Goal: Navigation & Orientation: Find specific page/section

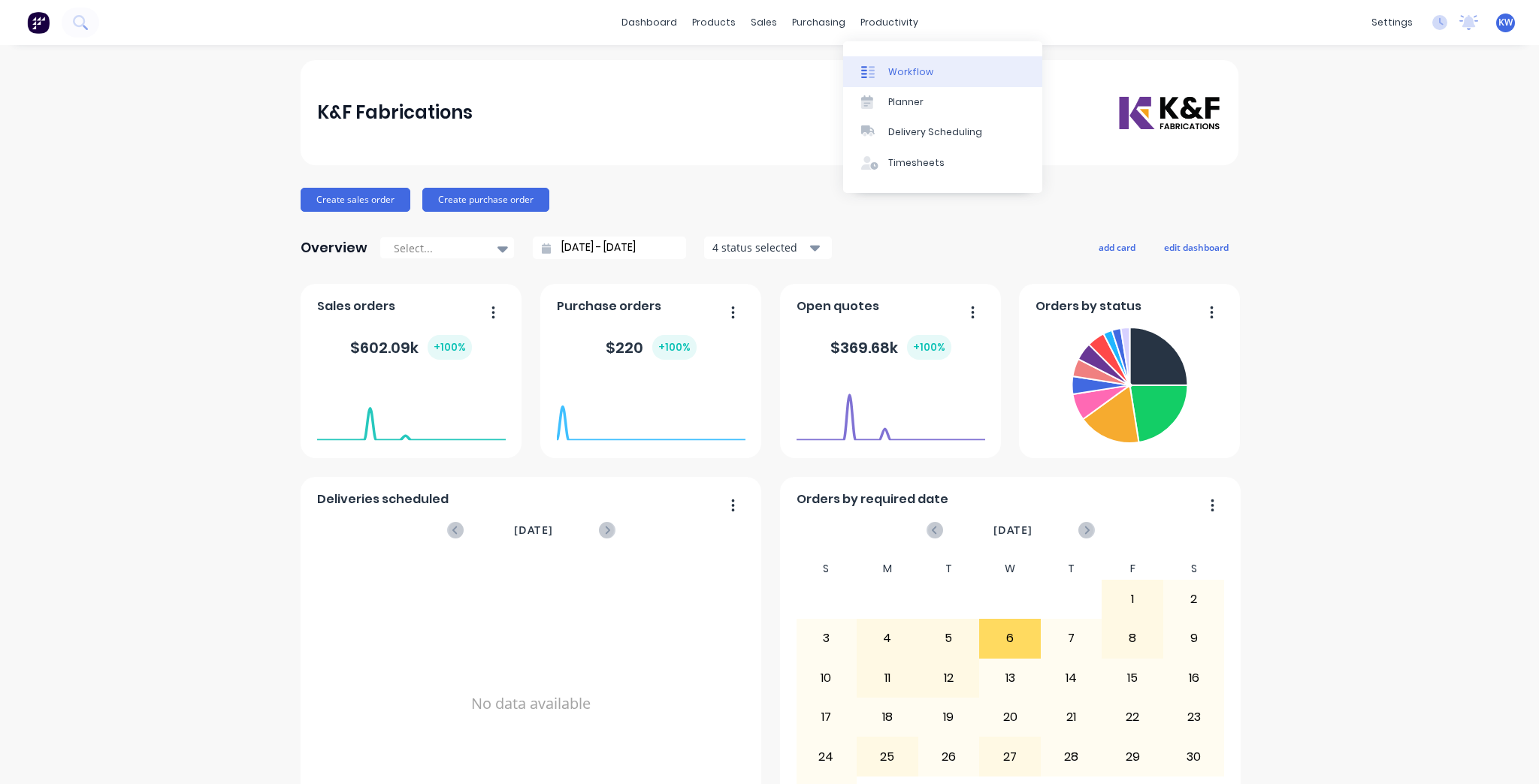
click at [909, 68] on div "Workflow" at bounding box center [910, 72] width 45 height 13
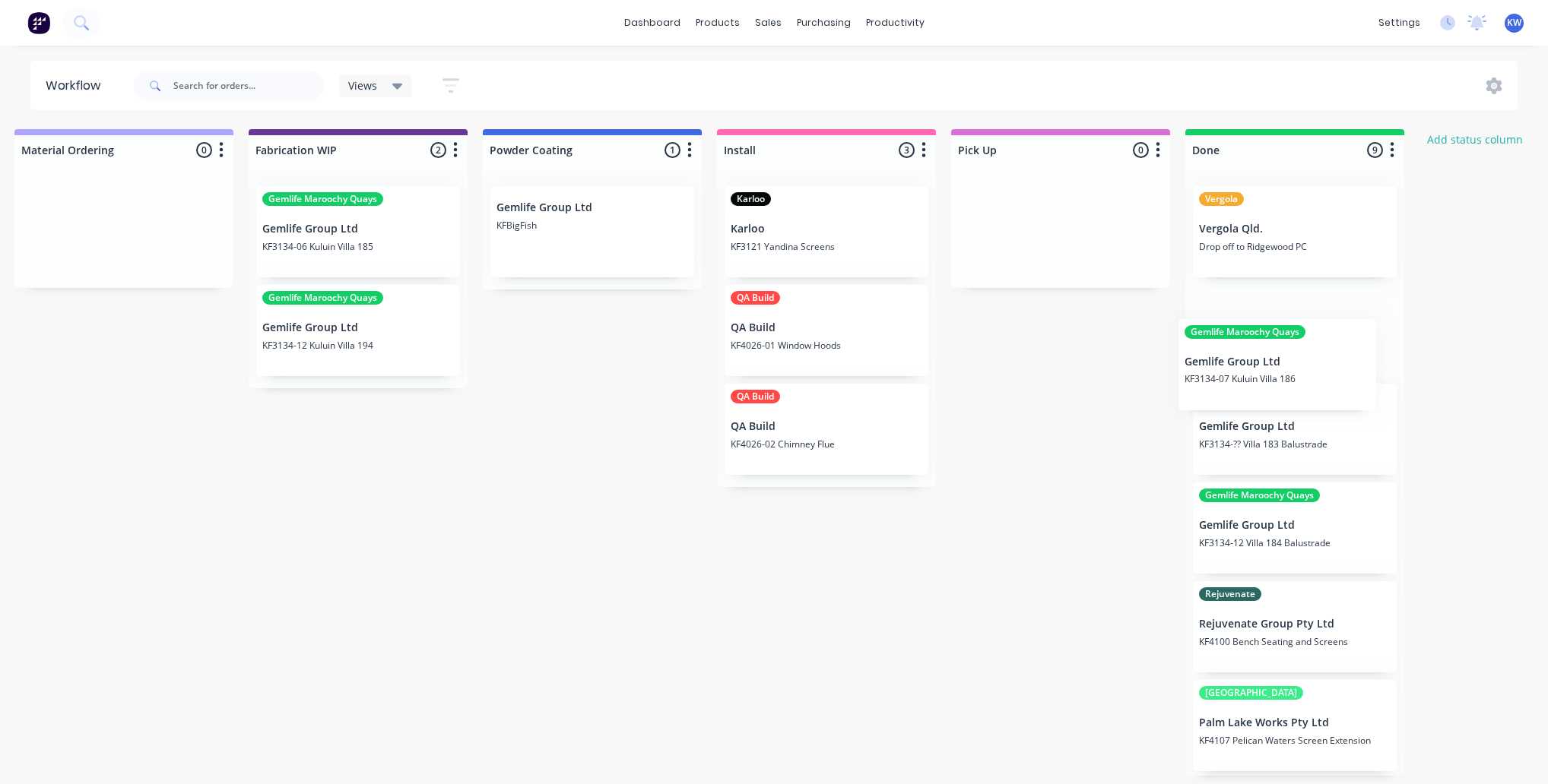
scroll to position [0, 1669]
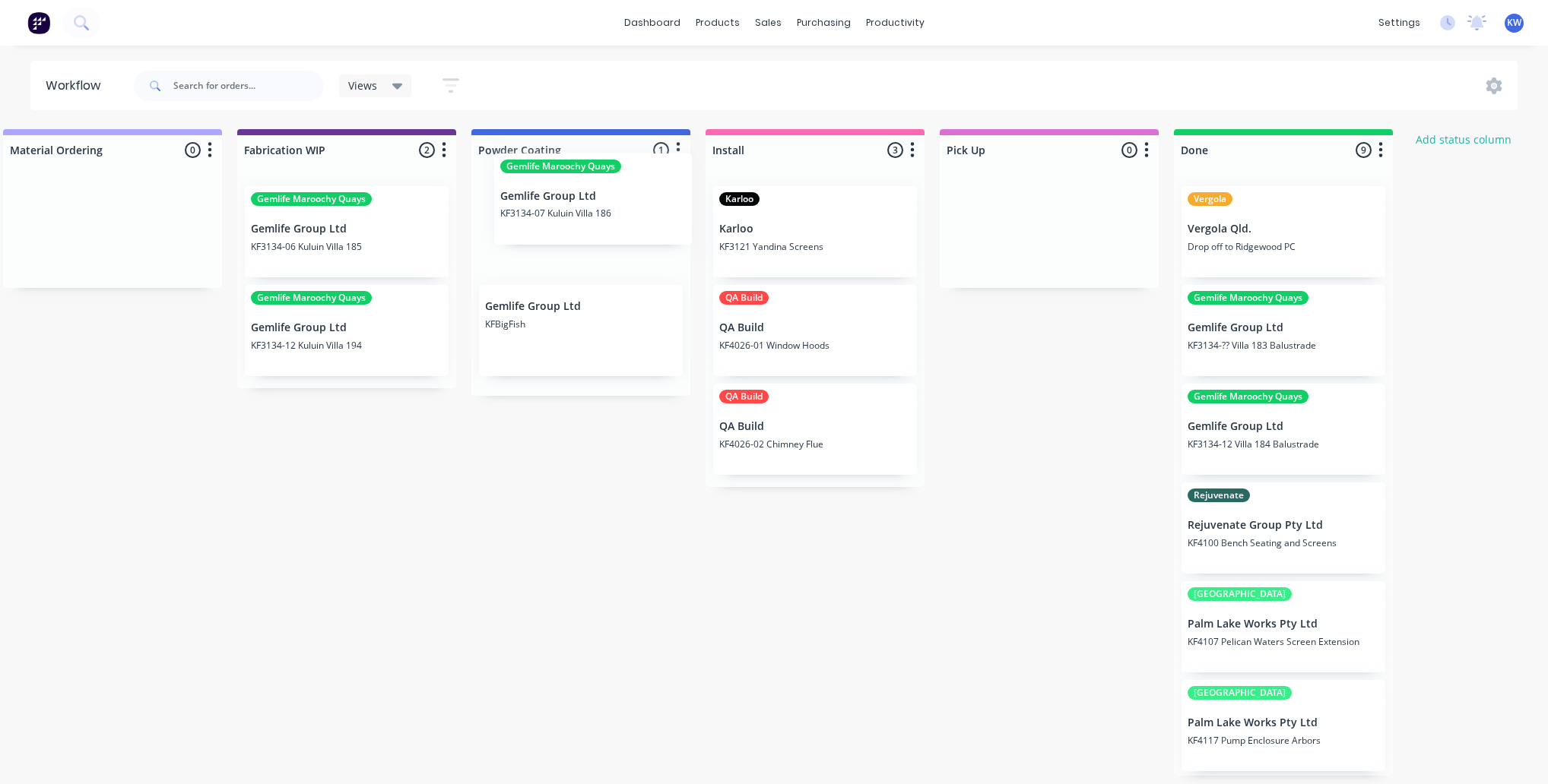
drag, startPoint x: 346, startPoint y: 557, endPoint x: 576, endPoint y: 214, distance: 413.0
click at [576, 214] on div "On hold 2 Status colour #FF4949 hex #FF4949 Save Cancel Notifications Email SMS…" at bounding box center [28, 452] width 3417 height 646
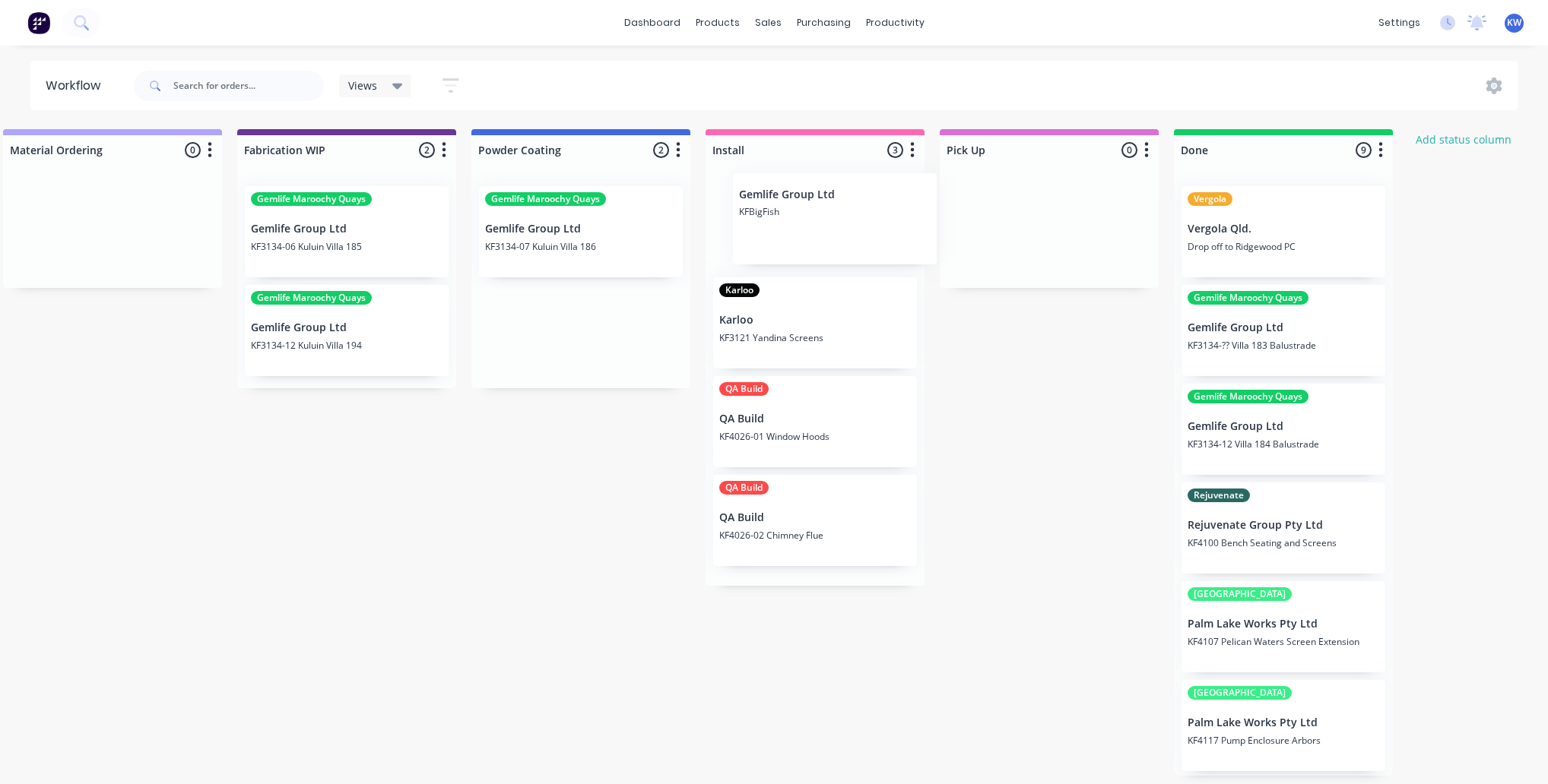
drag, startPoint x: 566, startPoint y: 325, endPoint x: 830, endPoint y: 209, distance: 288.4
click at [830, 209] on div "On hold 2 Status colour #FF4949 hex #FF4949 Save Cancel Notifications Email SMS…" at bounding box center [28, 452] width 3417 height 646
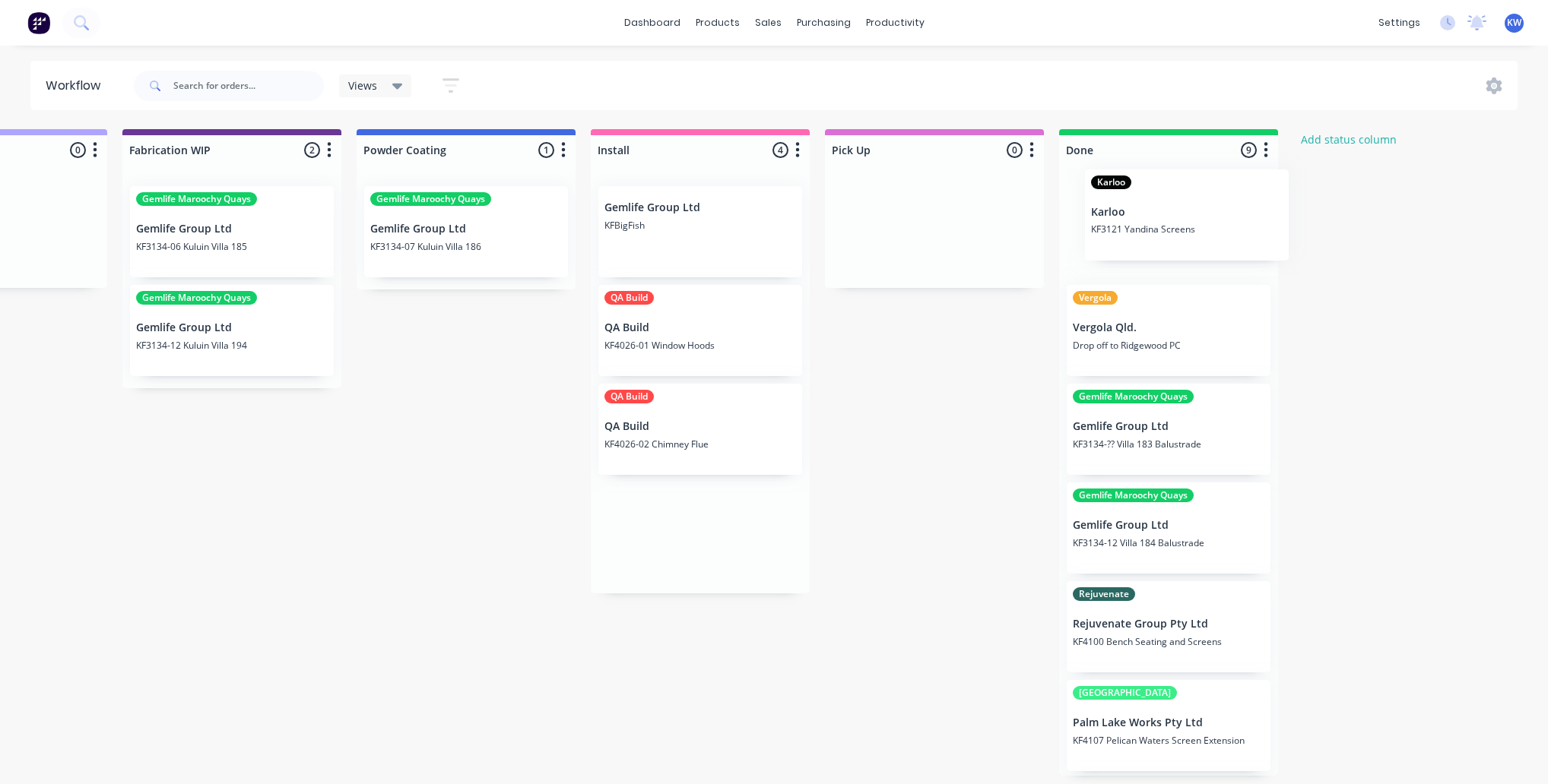
drag, startPoint x: 770, startPoint y: 334, endPoint x: 982, endPoint y: 231, distance: 235.7
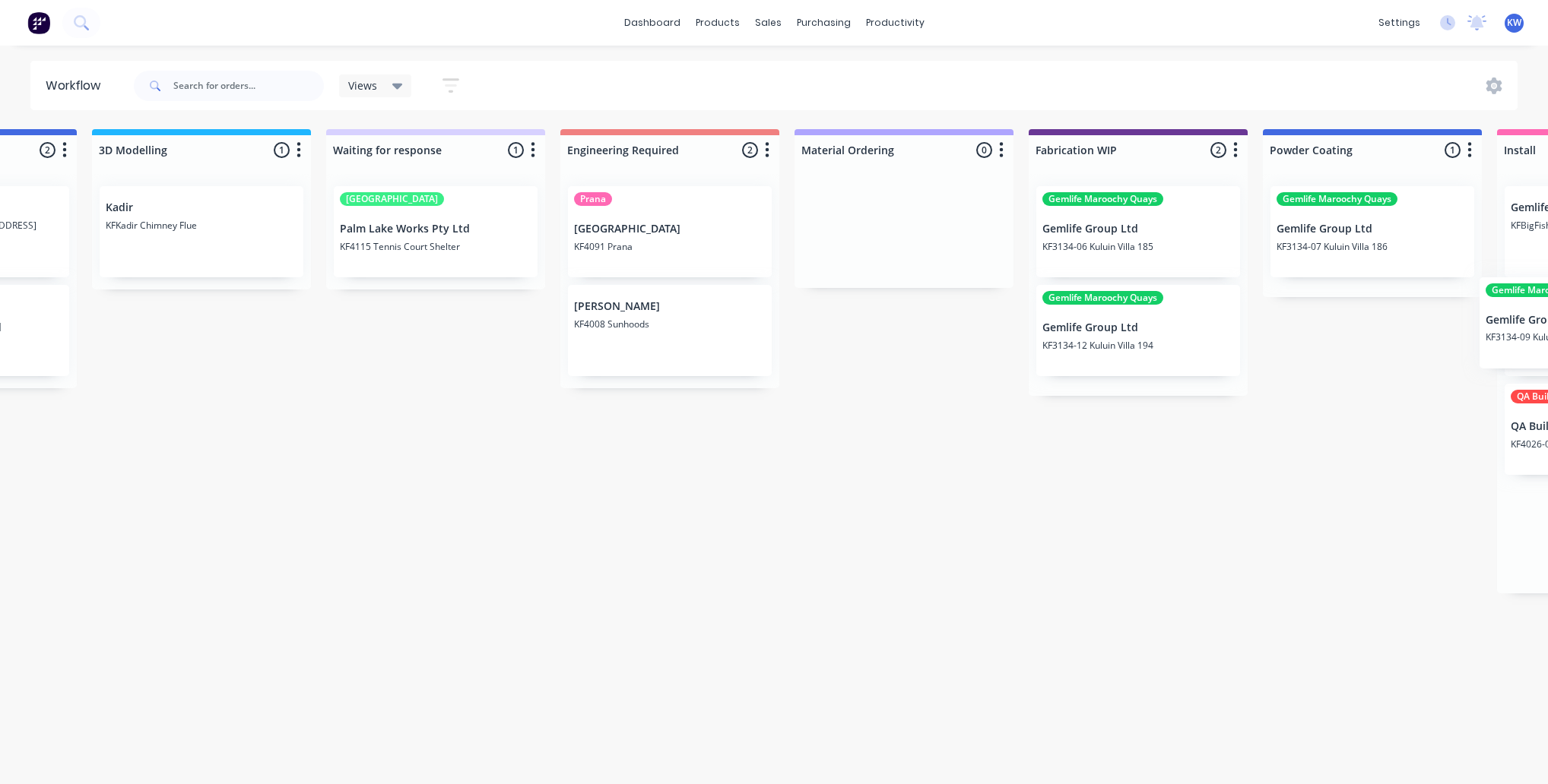
scroll to position [0, 970]
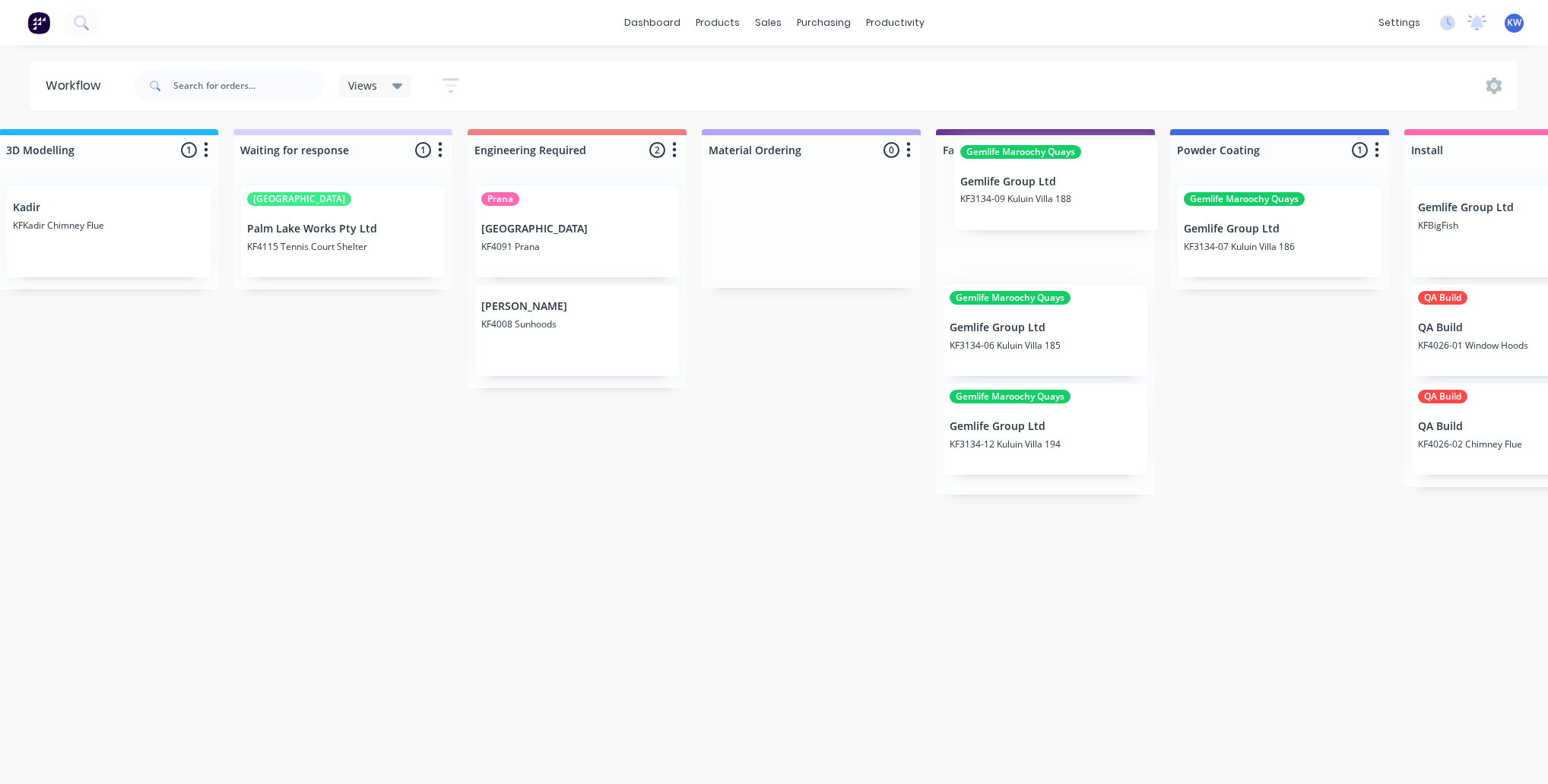
drag, startPoint x: 408, startPoint y: 477, endPoint x: 1031, endPoint y: 189, distance: 686.3
click at [1031, 189] on div "On hold 2 Status colour #FF4949 hex #FF4949 Save Cancel Notifications Email SMS…" at bounding box center [727, 452] width 3417 height 646
click at [561, 223] on p "[GEOGRAPHIC_DATA]" at bounding box center [577, 229] width 192 height 13
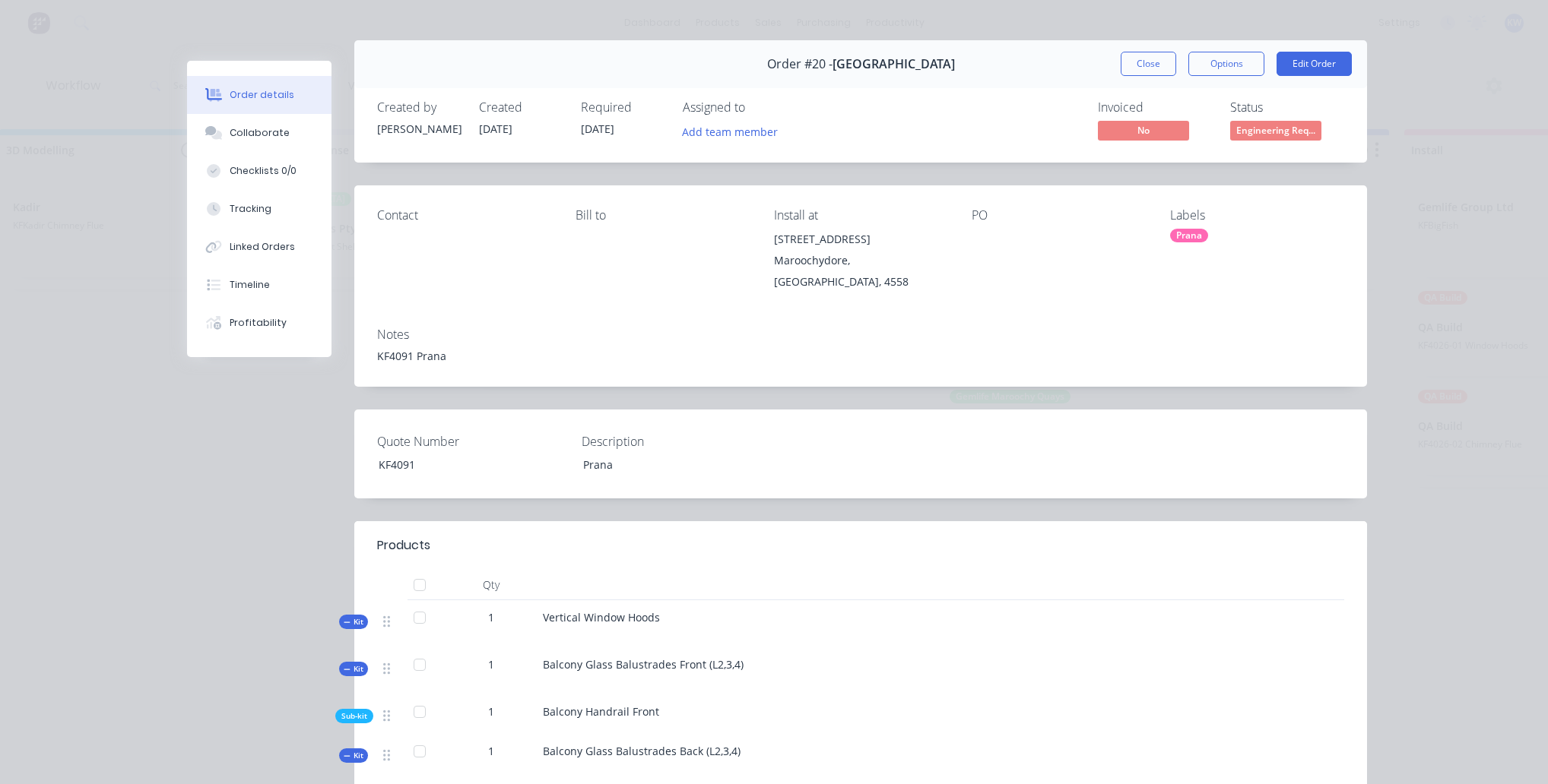
scroll to position [0, 0]
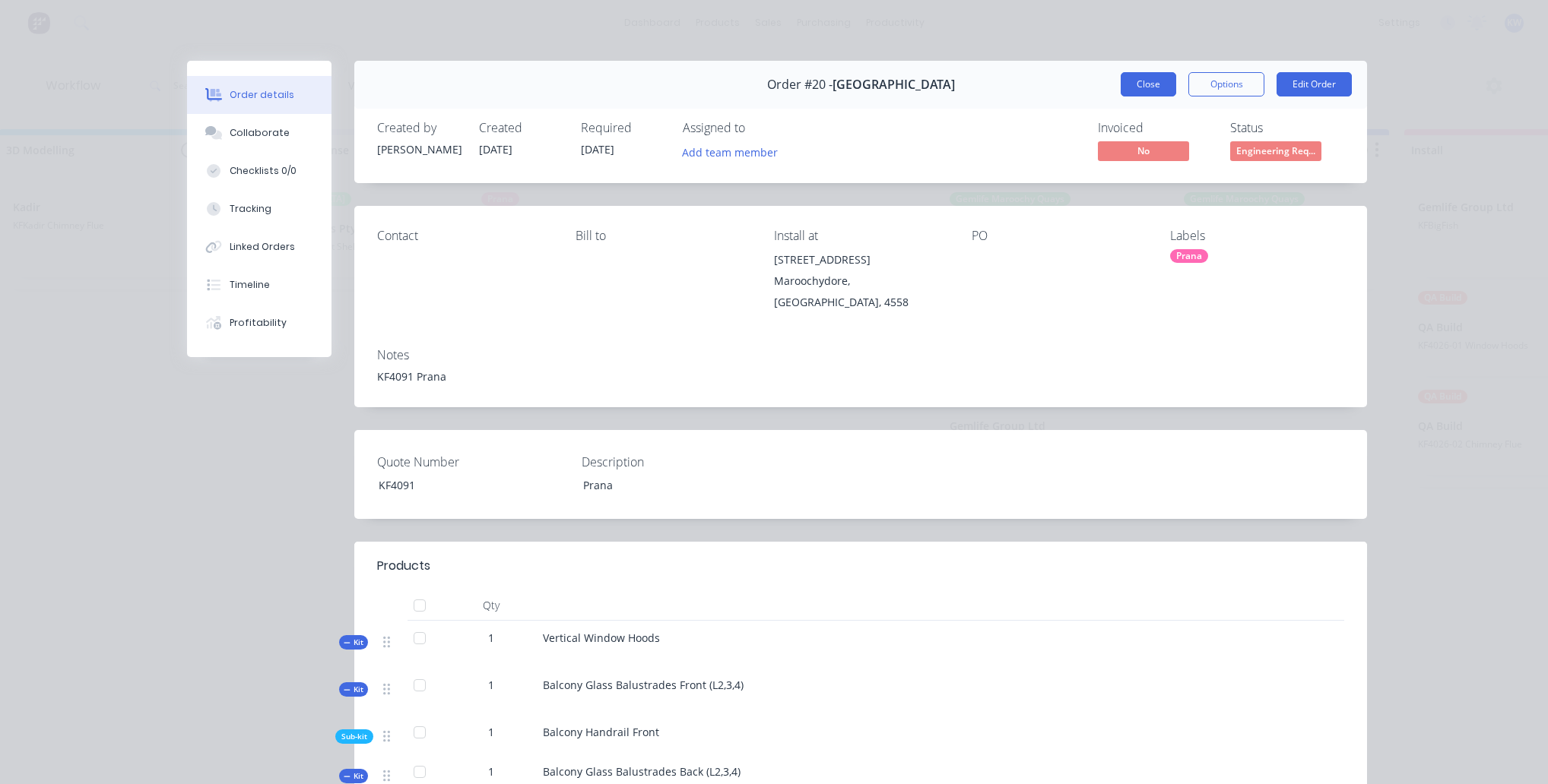
click at [1126, 81] on button "Close" at bounding box center [1149, 84] width 56 height 24
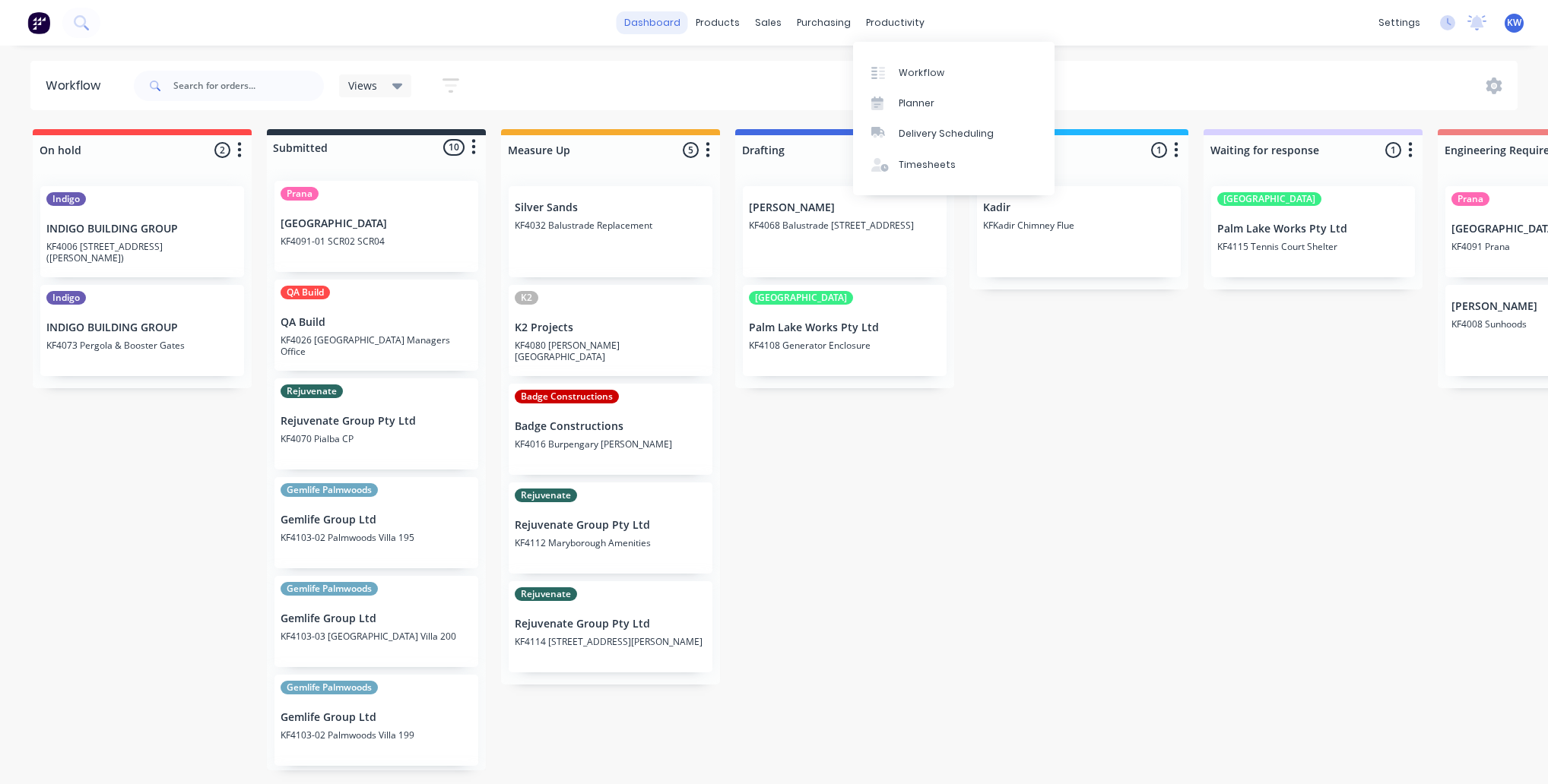
click at [650, 22] on link "dashboard" at bounding box center [651, 22] width 71 height 22
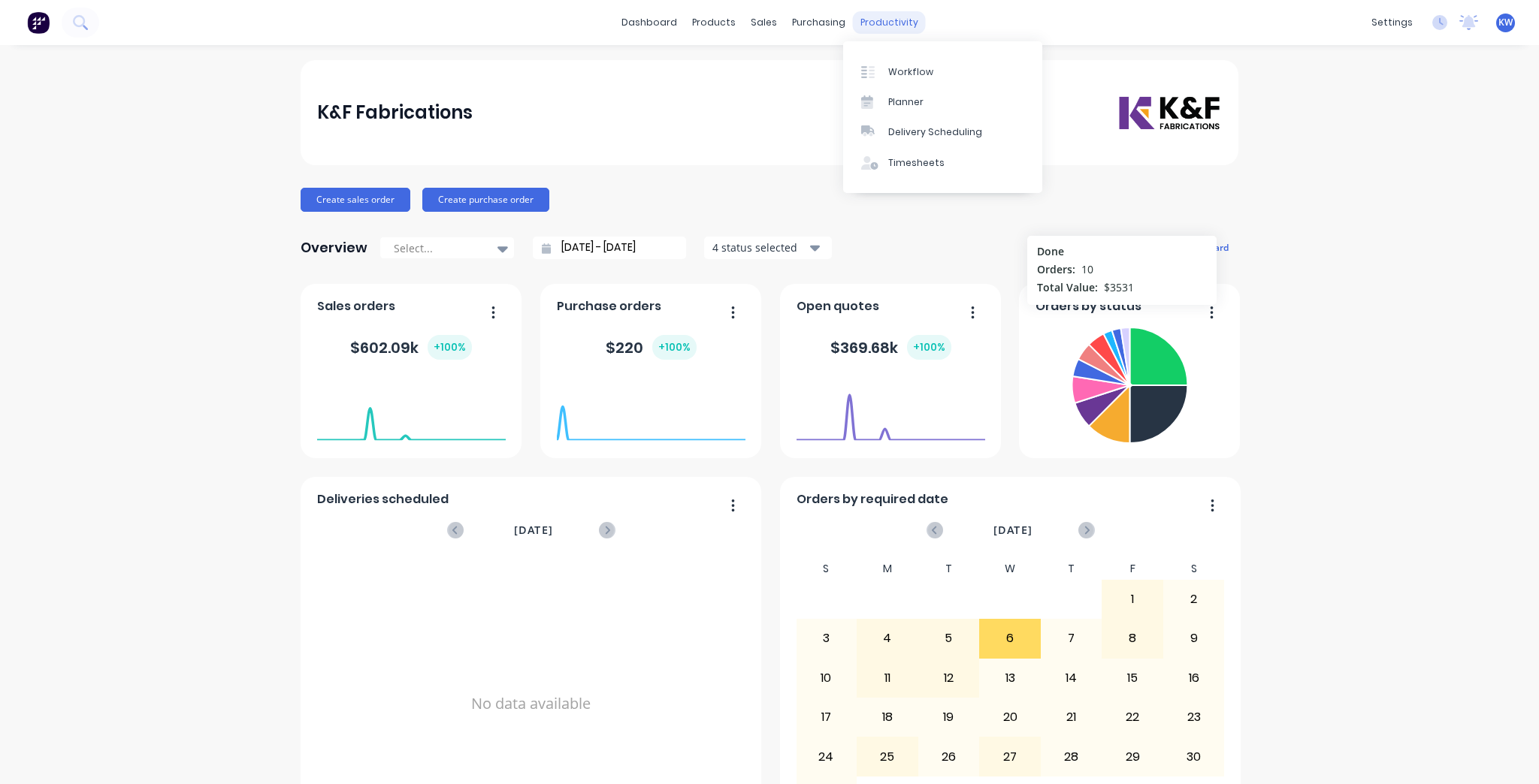
click at [879, 28] on div "productivity" at bounding box center [889, 22] width 73 height 22
click at [893, 60] on link "Workflow" at bounding box center [942, 71] width 199 height 30
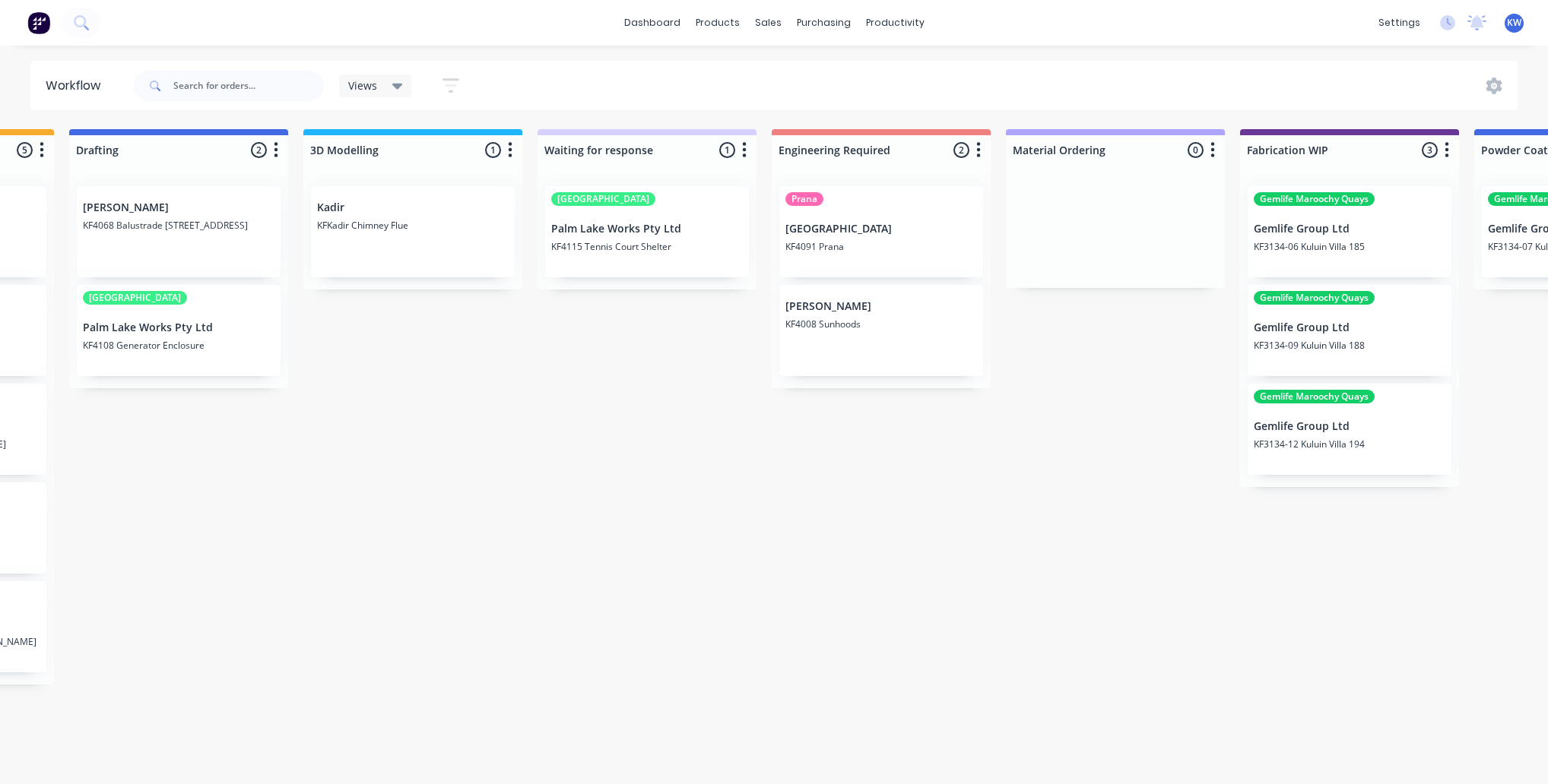
scroll to position [0, 1435]
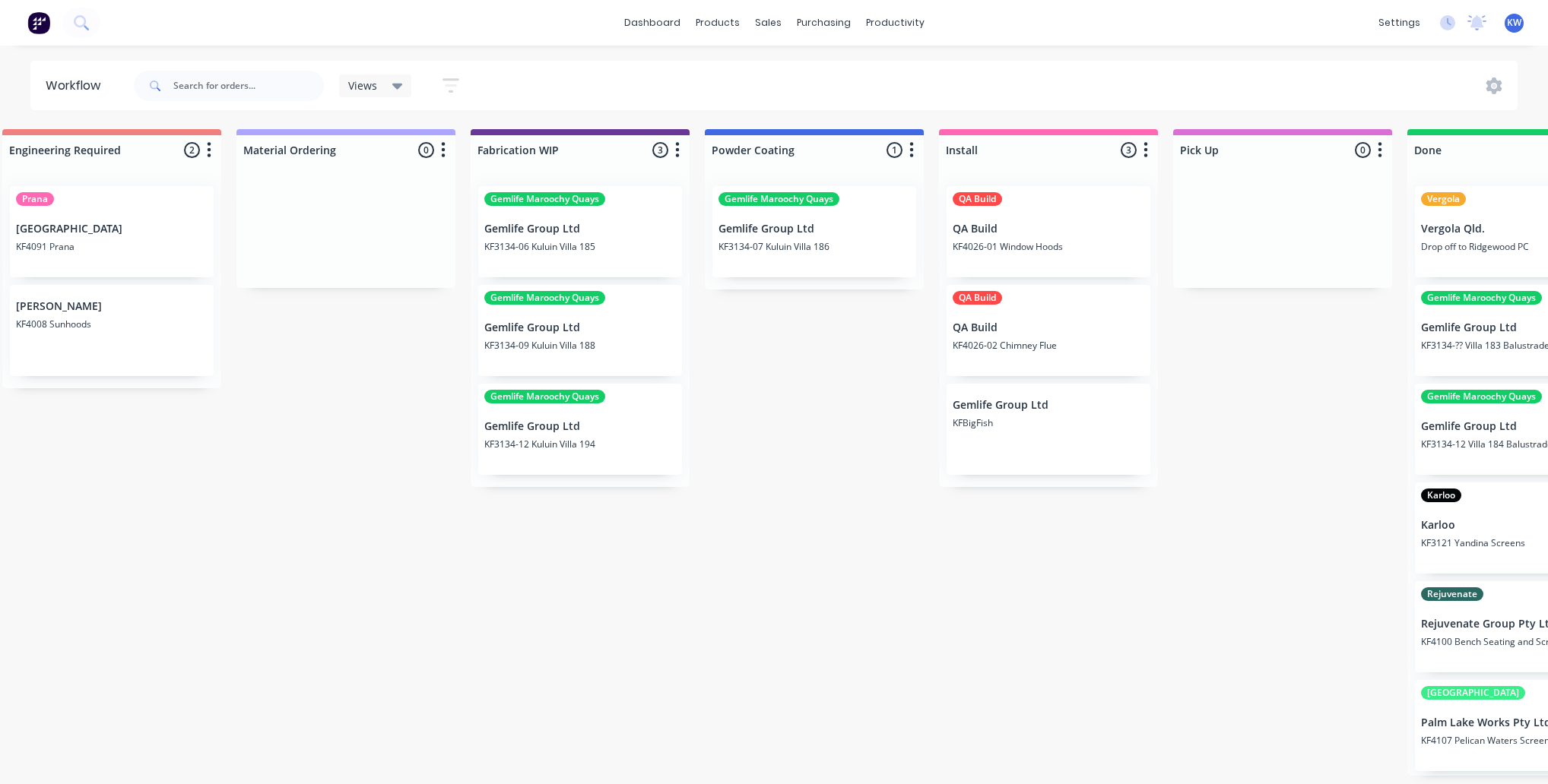
click at [981, 776] on div "On hold 2 Status colour #FF4949 hex #FF4949 Save Cancel Notifications Email SMS…" at bounding box center [262, 452] width 3417 height 646
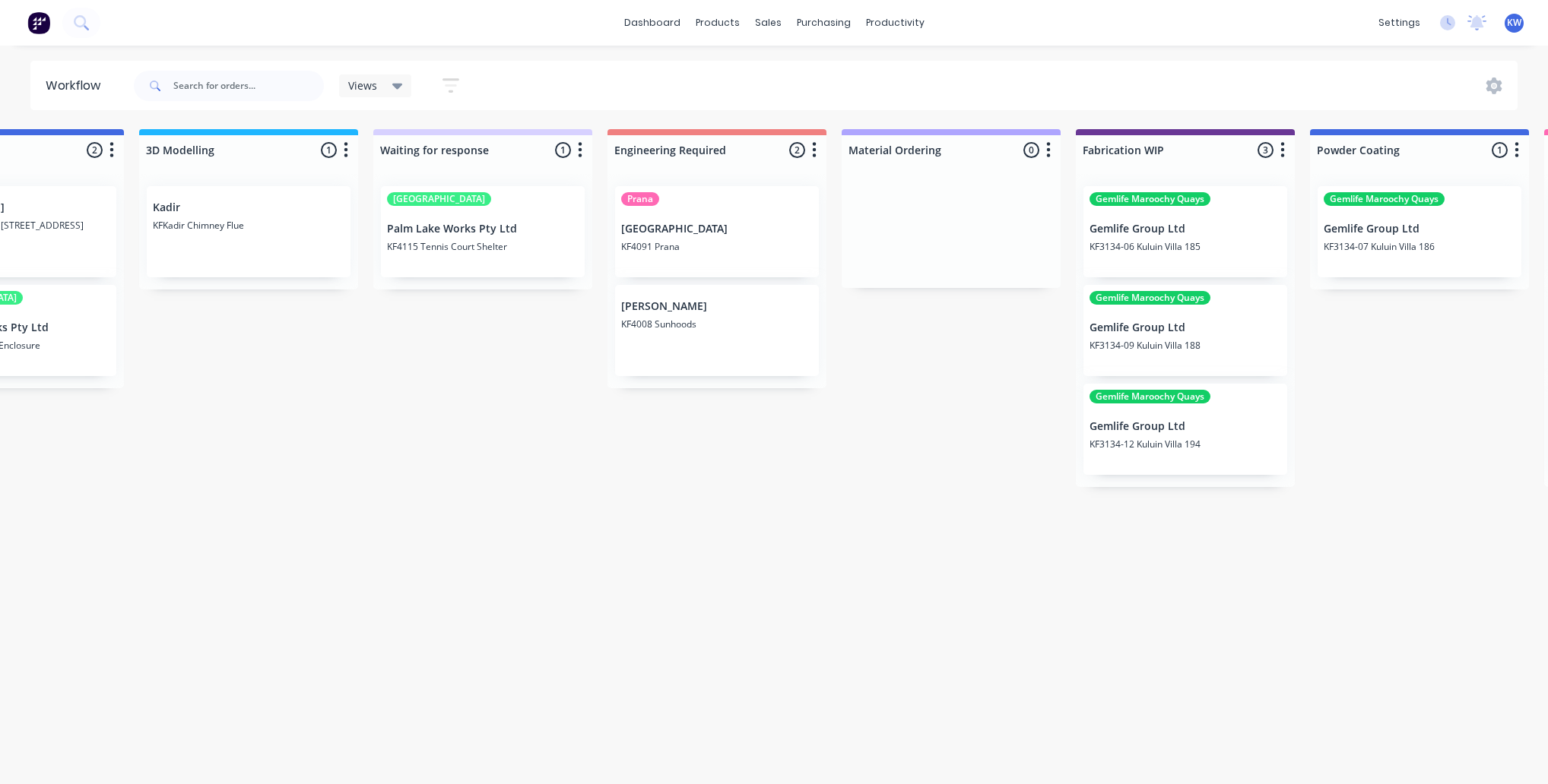
scroll to position [0, 822]
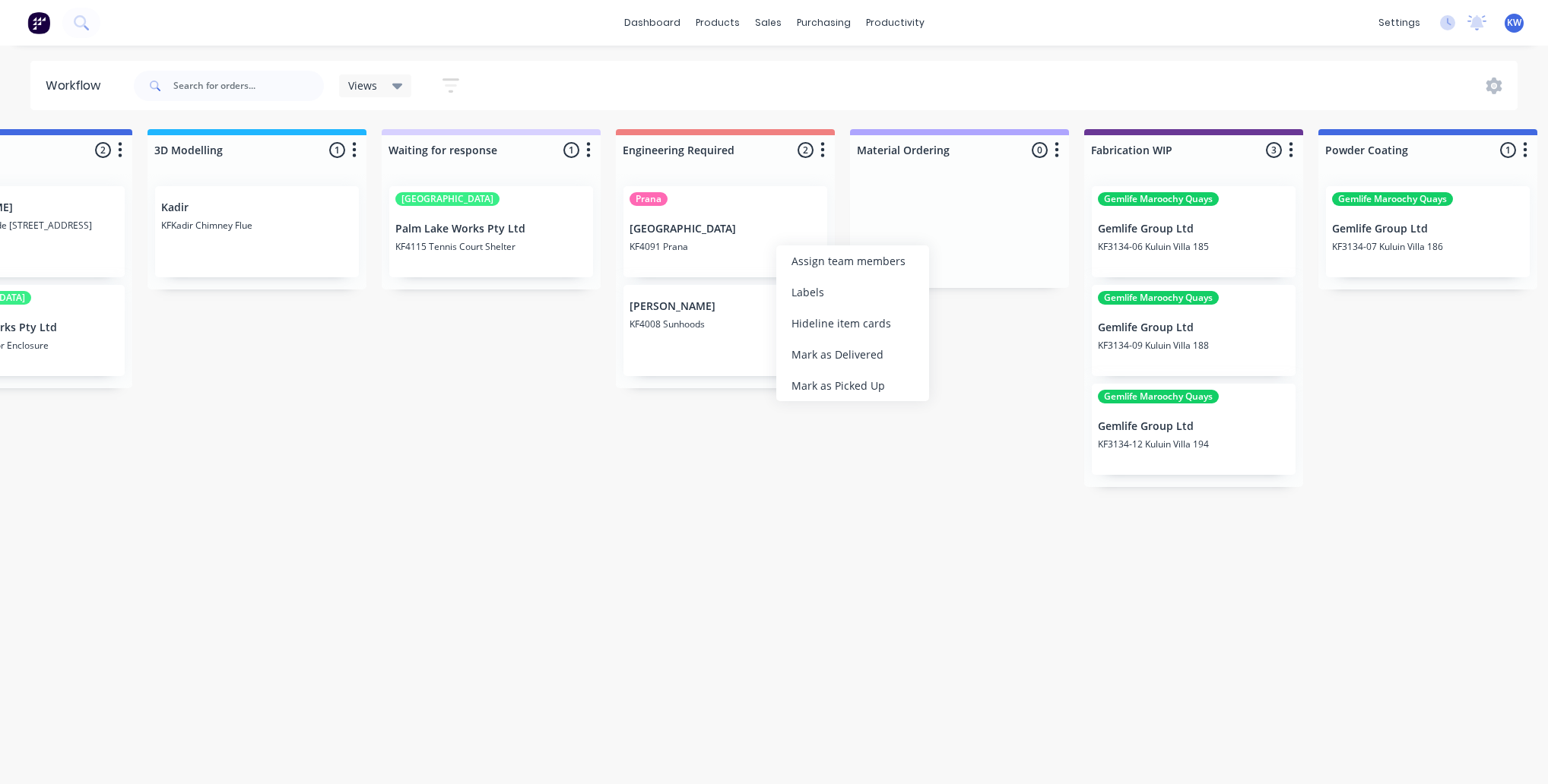
click at [517, 416] on div "On hold 2 Status colour #FF4949 hex #FF4949 Save Cancel Notifications Email SMS…" at bounding box center [875, 452] width 3417 height 646
click at [1033, 479] on div "On hold 2 Status colour #FF4949 hex #FF4949 Save Cancel Notifications Email SMS…" at bounding box center [875, 452] width 3417 height 646
click at [736, 7] on div "dashboard products sales purchasing productivity dashboard products Product Cat…" at bounding box center [774, 22] width 1548 height 46
click at [735, 10] on div "dashboard products sales purchasing productivity dashboard products Product Cat…" at bounding box center [774, 22] width 1548 height 46
click at [733, 15] on div "products" at bounding box center [718, 22] width 59 height 22
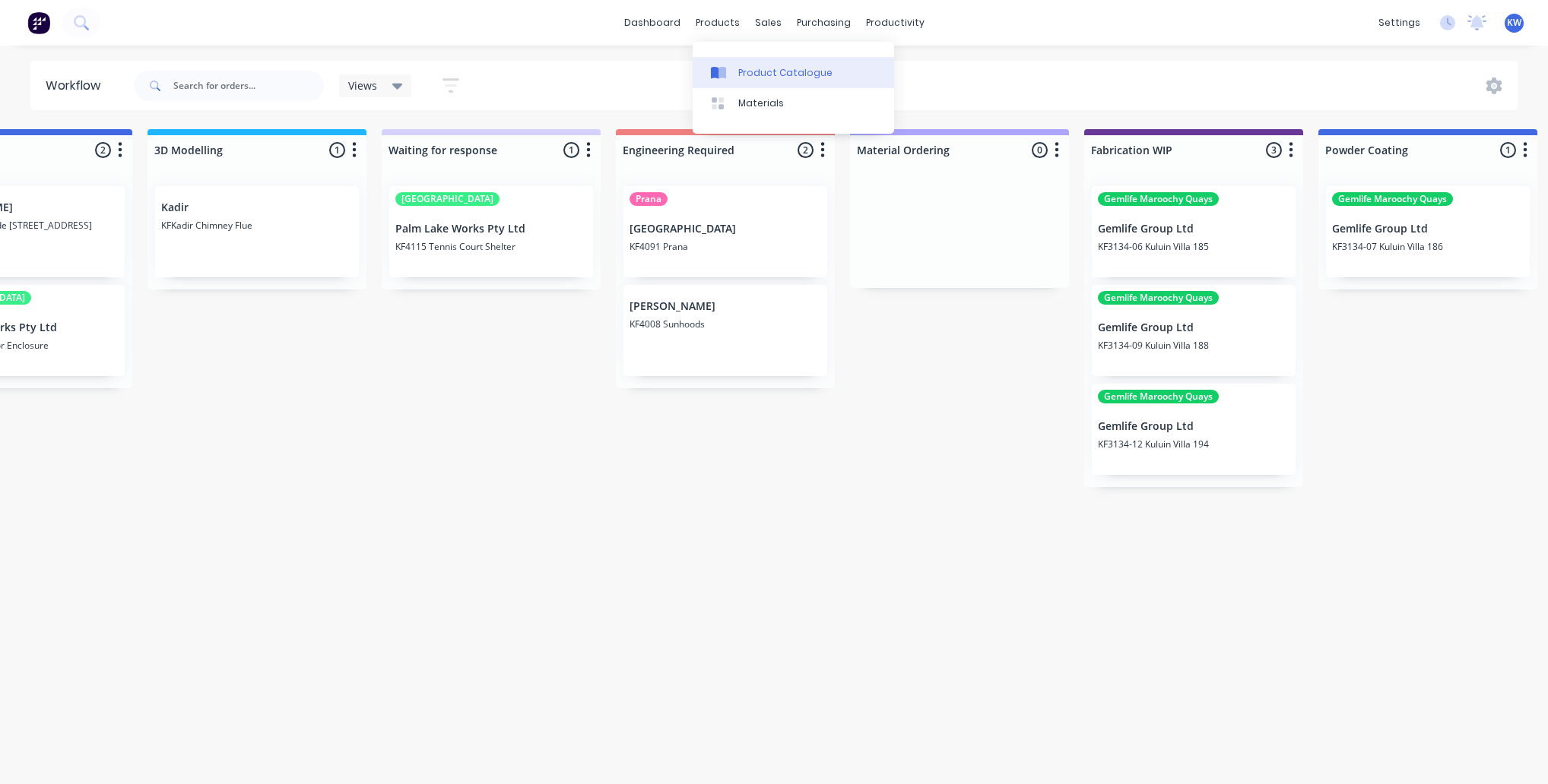
click at [736, 85] on link "Product Catalogue" at bounding box center [793, 72] width 201 height 31
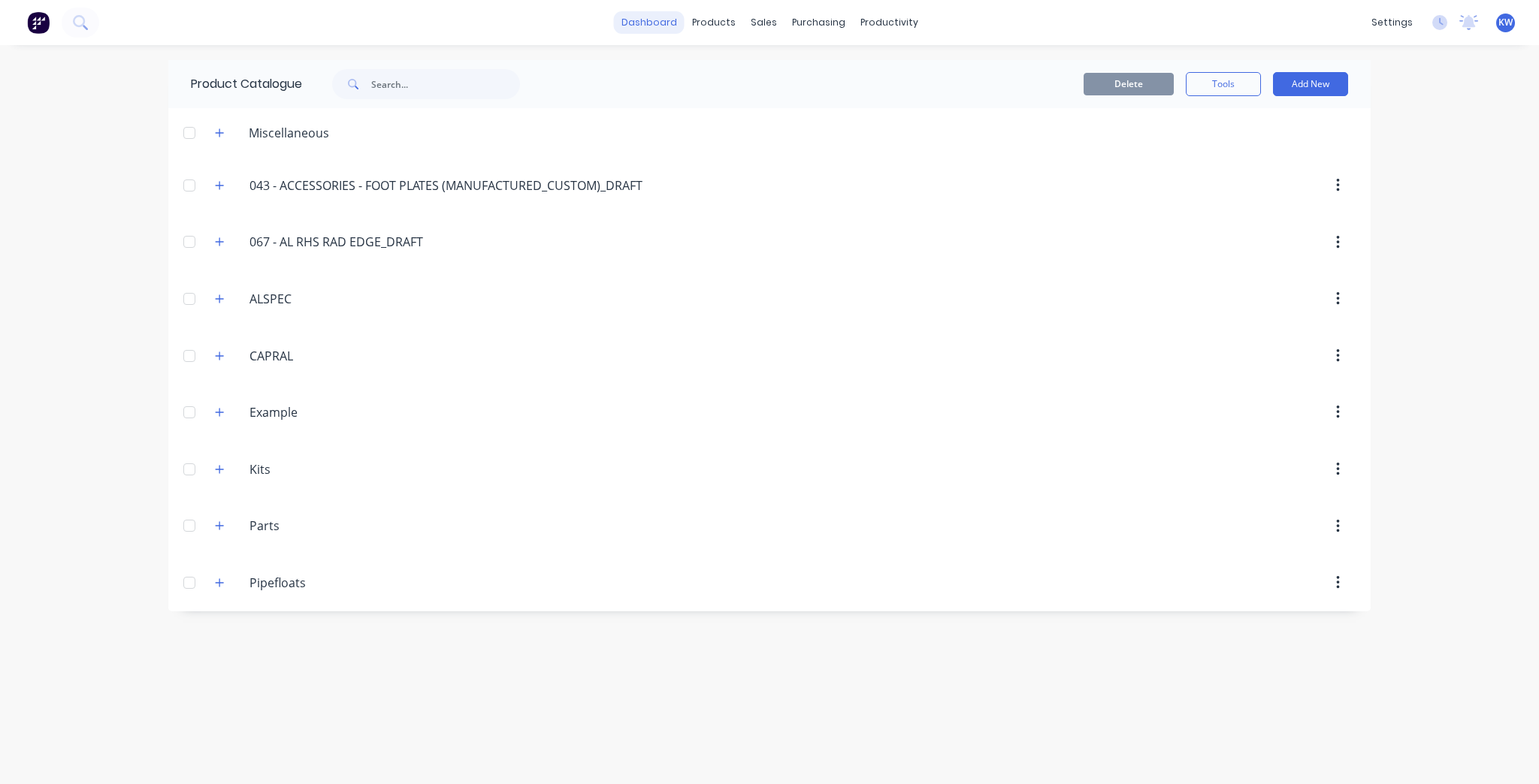
click at [632, 26] on link "dashboard" at bounding box center [648, 22] width 70 height 22
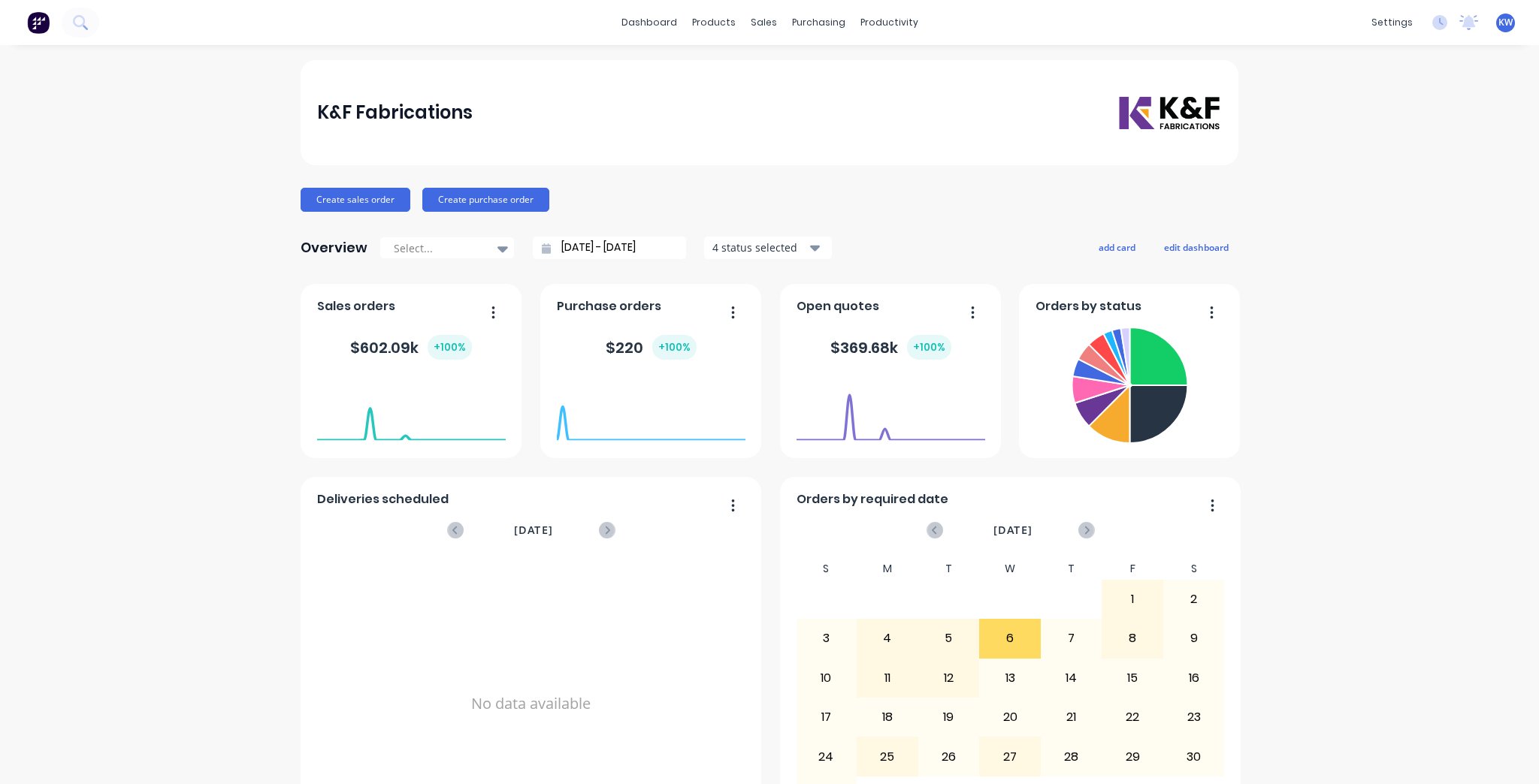
click at [1399, 412] on div "K&F Fabrications Create sales order Create purchase order Overview Select... [D…" at bounding box center [769, 452] width 1539 height 784
